Goal: Information Seeking & Learning: Learn about a topic

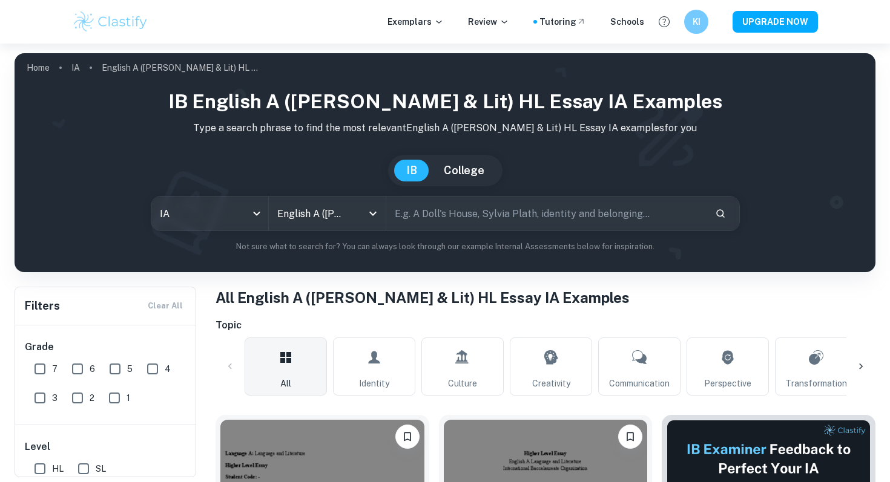
click at [422, 214] on input "text" at bounding box center [545, 214] width 319 height 34
type input "shakespeare"
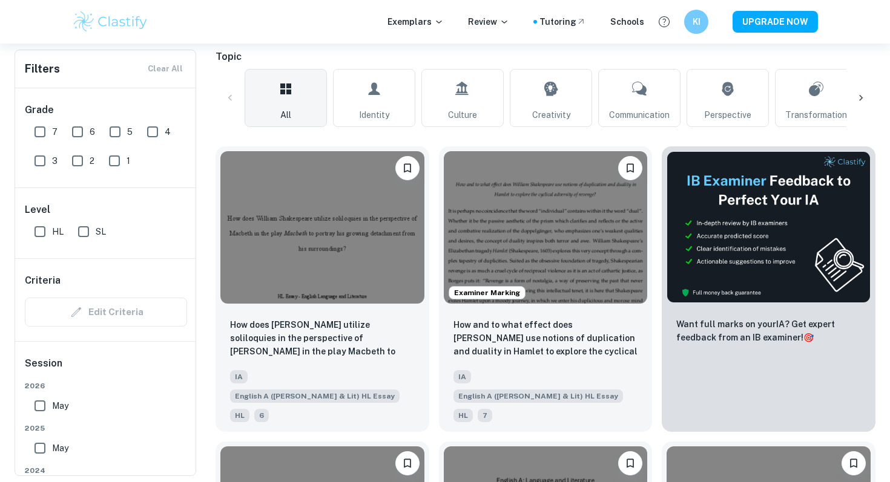
scroll to position [269, 0]
click at [42, 136] on input "7" at bounding box center [40, 132] width 24 height 24
checkbox input "true"
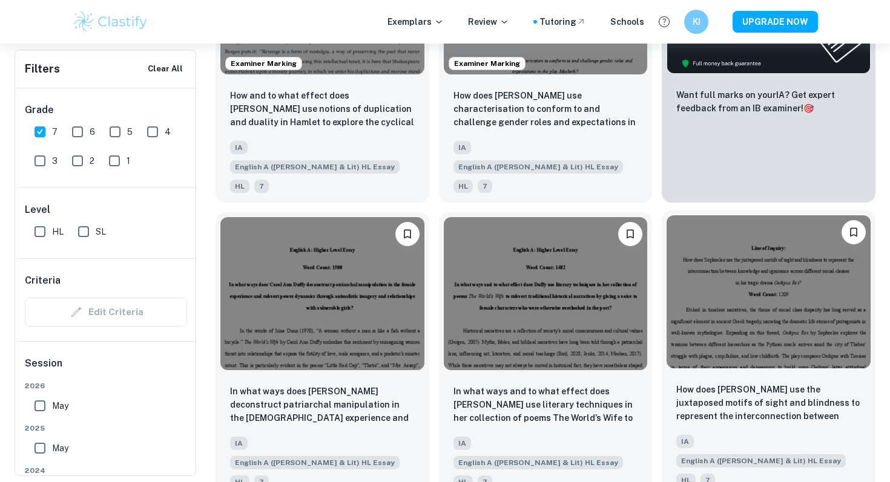
scroll to position [533, 0]
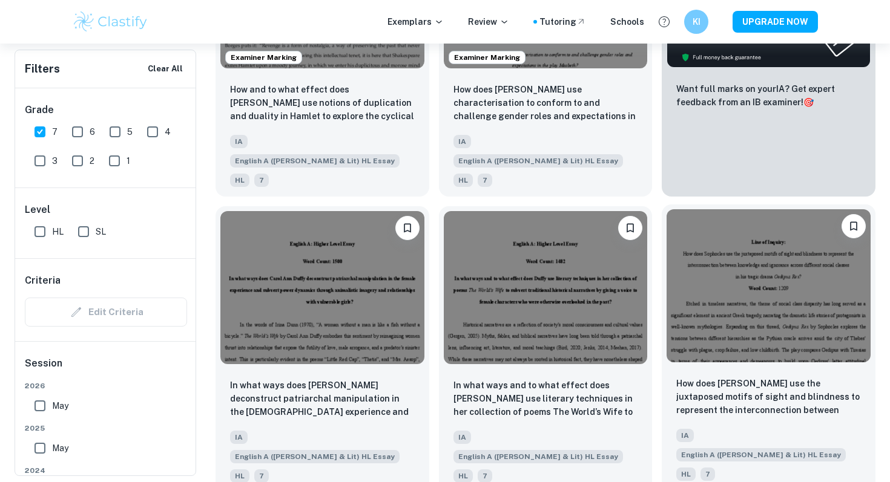
click at [761, 367] on div "How does [PERSON_NAME] use the juxtaposed motifs of sight and blindness to repr…" at bounding box center [769, 428] width 214 height 123
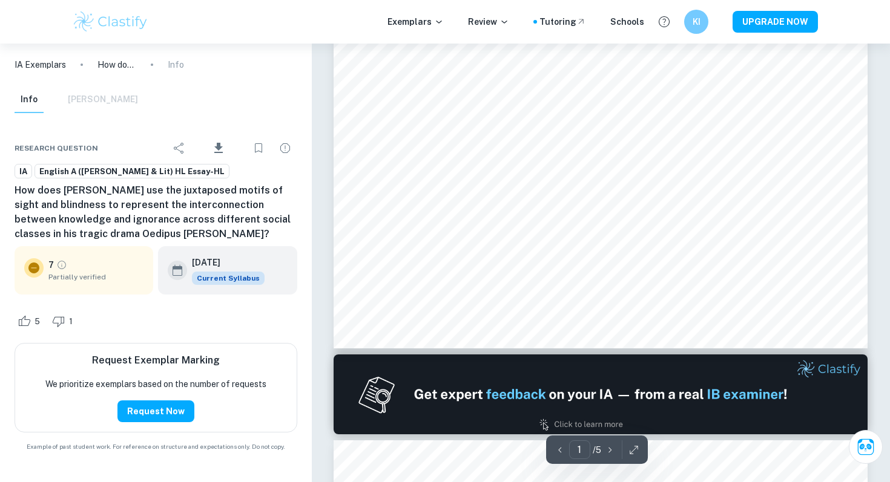
scroll to position [398, 0]
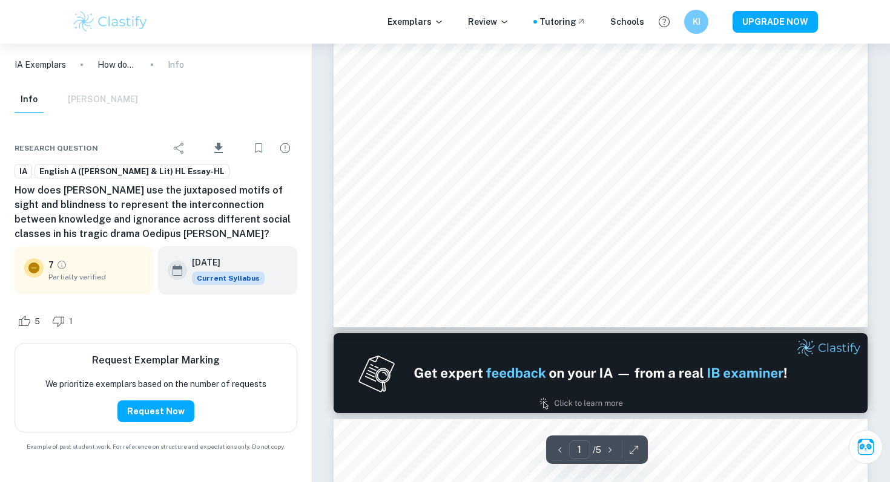
type input "2"
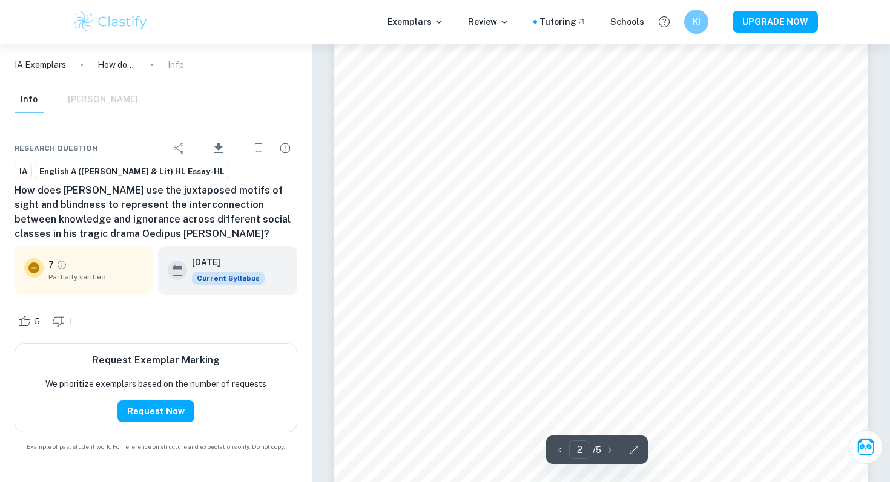
scroll to position [1066, 0]
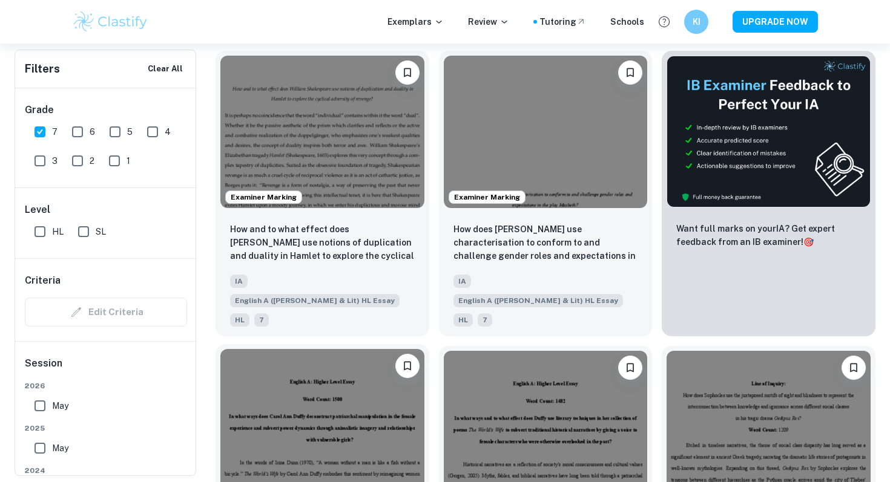
scroll to position [380, 0]
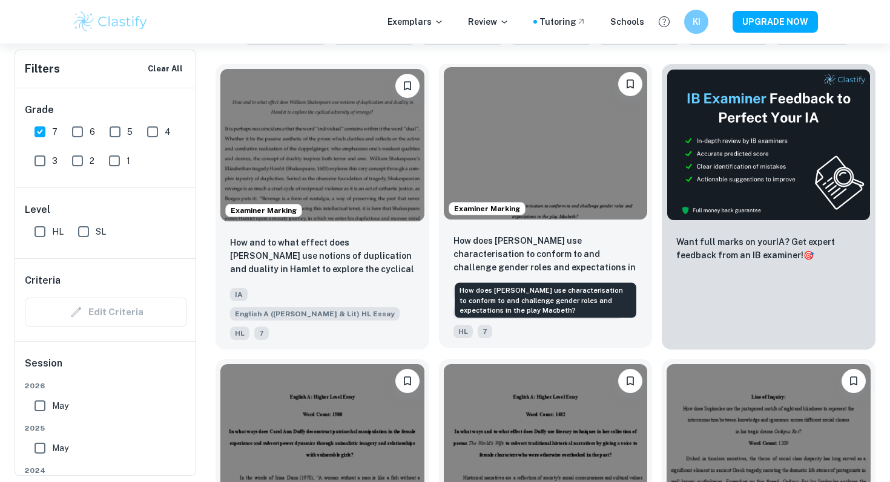
click at [552, 269] on p "How does [PERSON_NAME] use characterisation to conform to and challenge gender …" at bounding box center [545, 254] width 185 height 41
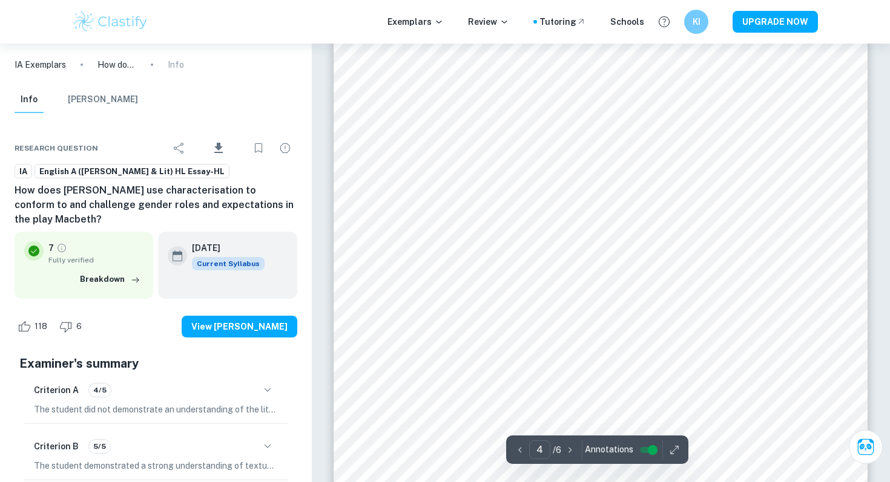
scroll to position [2900, 0]
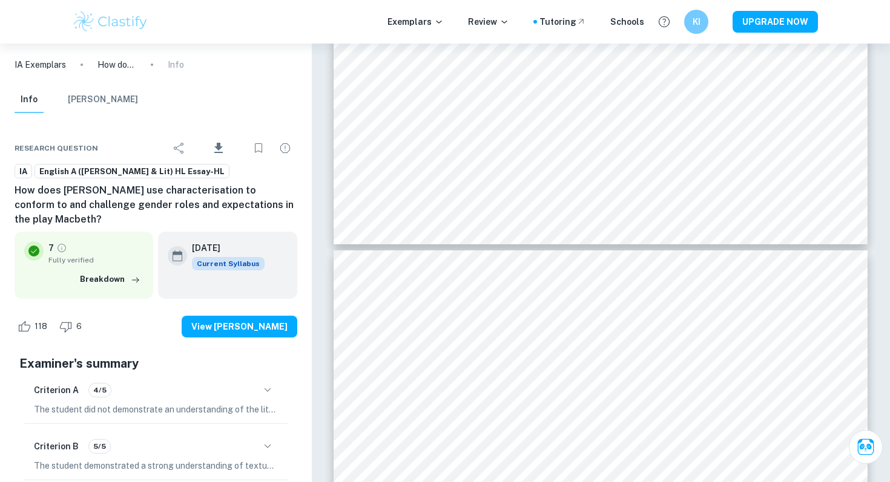
type input "5"
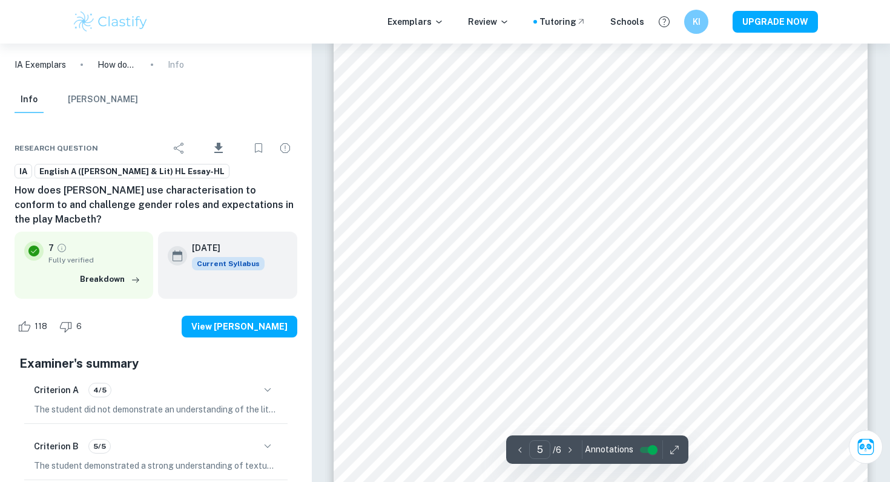
scroll to position [3416, 0]
